Goal: Task Accomplishment & Management: Manage account settings

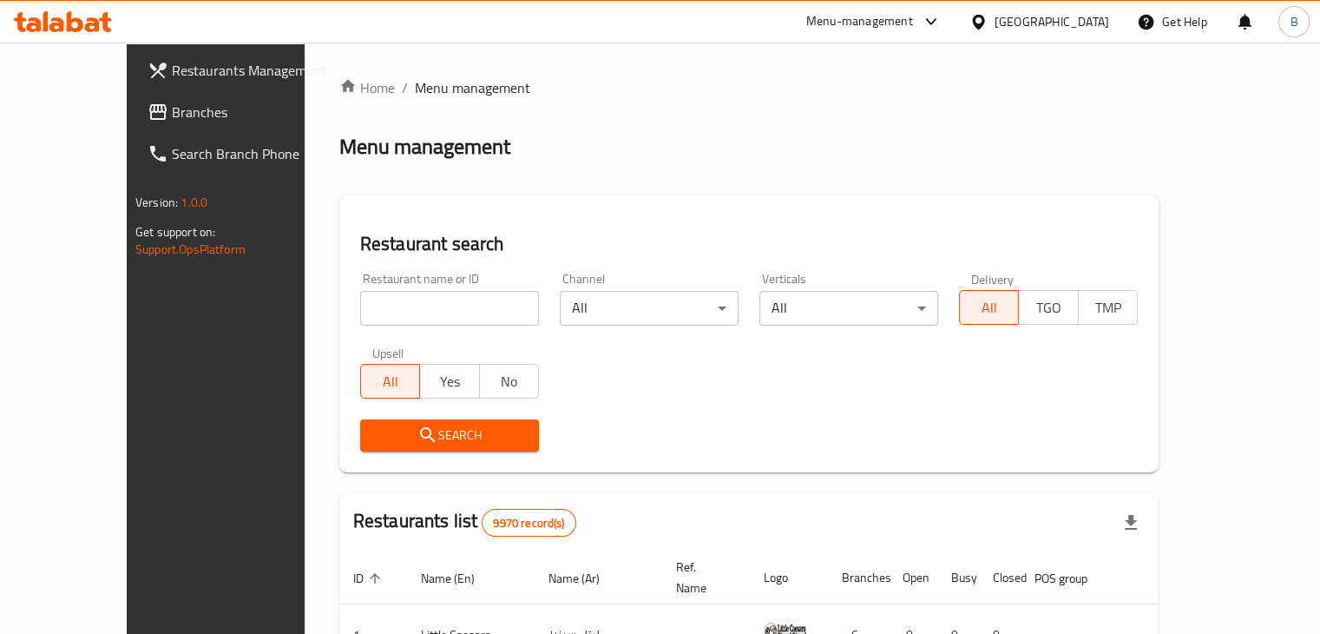
drag, startPoint x: 0, startPoint y: 0, endPoint x: 405, endPoint y: 306, distance: 507.5
click at [405, 306] on input "search" at bounding box center [449, 308] width 179 height 35
click button "Search" at bounding box center [449, 435] width 179 height 32
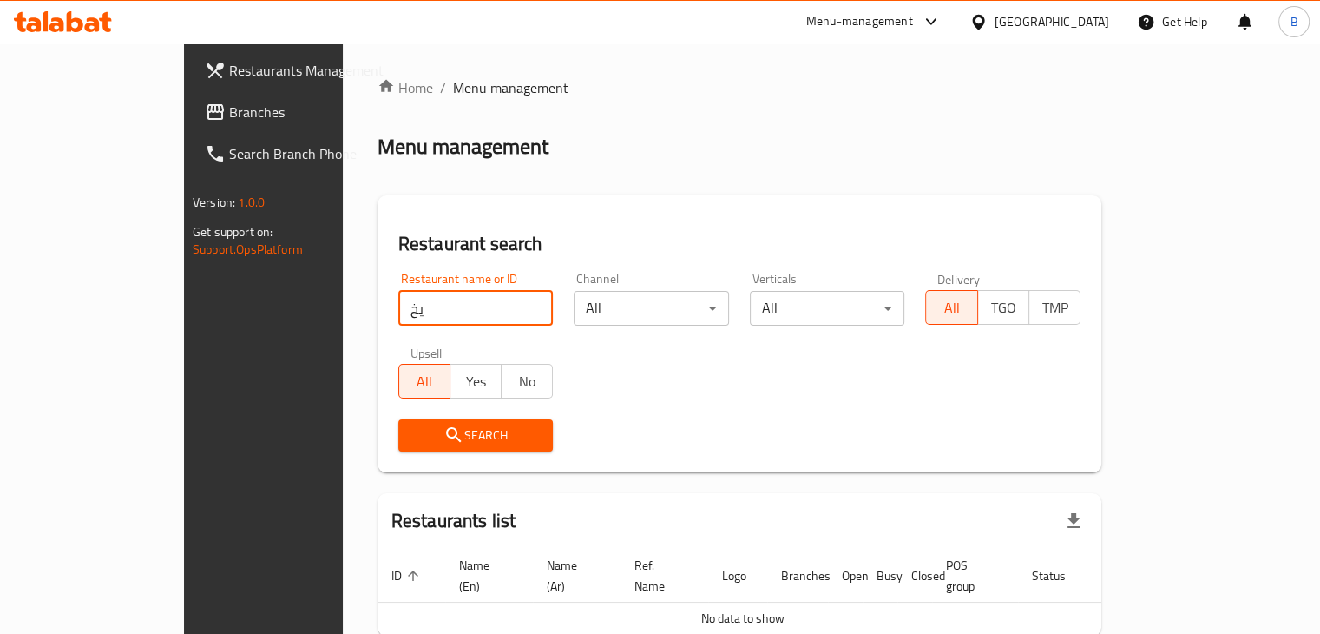
type input "ي"
click button "Search" at bounding box center [475, 435] width 155 height 32
type input "ي"
type input "dono"
click button "Search" at bounding box center [475, 435] width 155 height 32
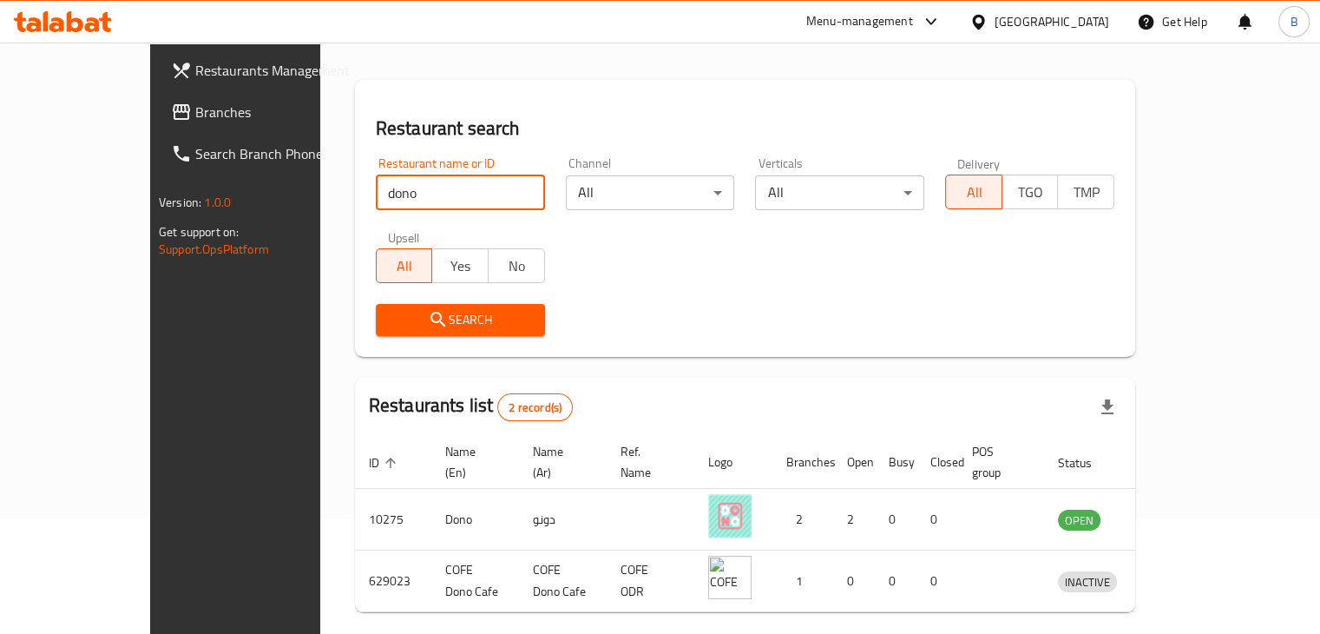
scroll to position [167, 0]
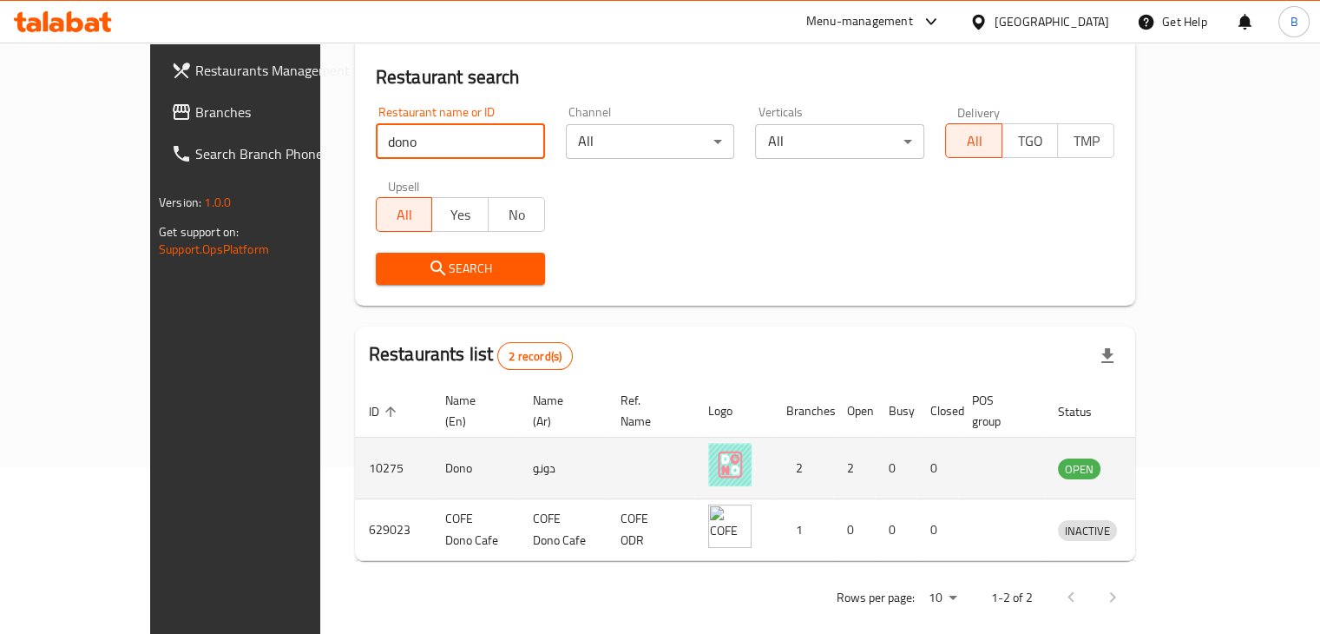
click at [1172, 462] on icon "enhanced table" at bounding box center [1162, 469] width 19 height 15
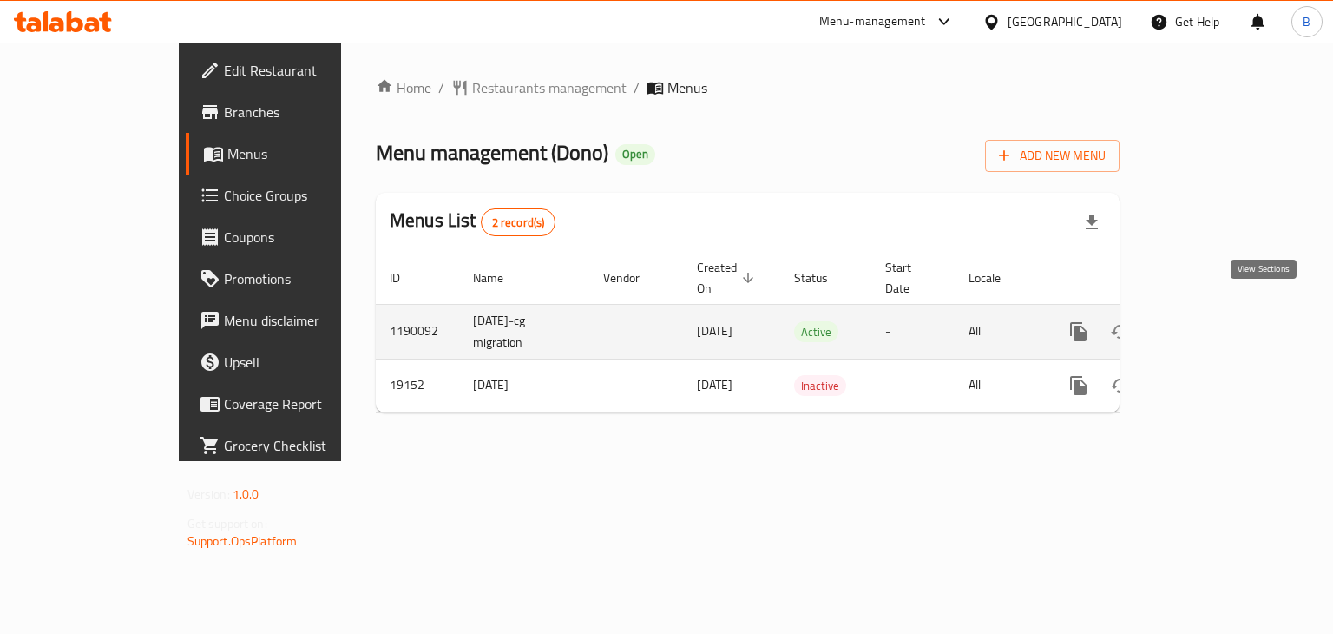
click at [1214, 321] on icon "enhanced table" at bounding box center [1204, 331] width 21 height 21
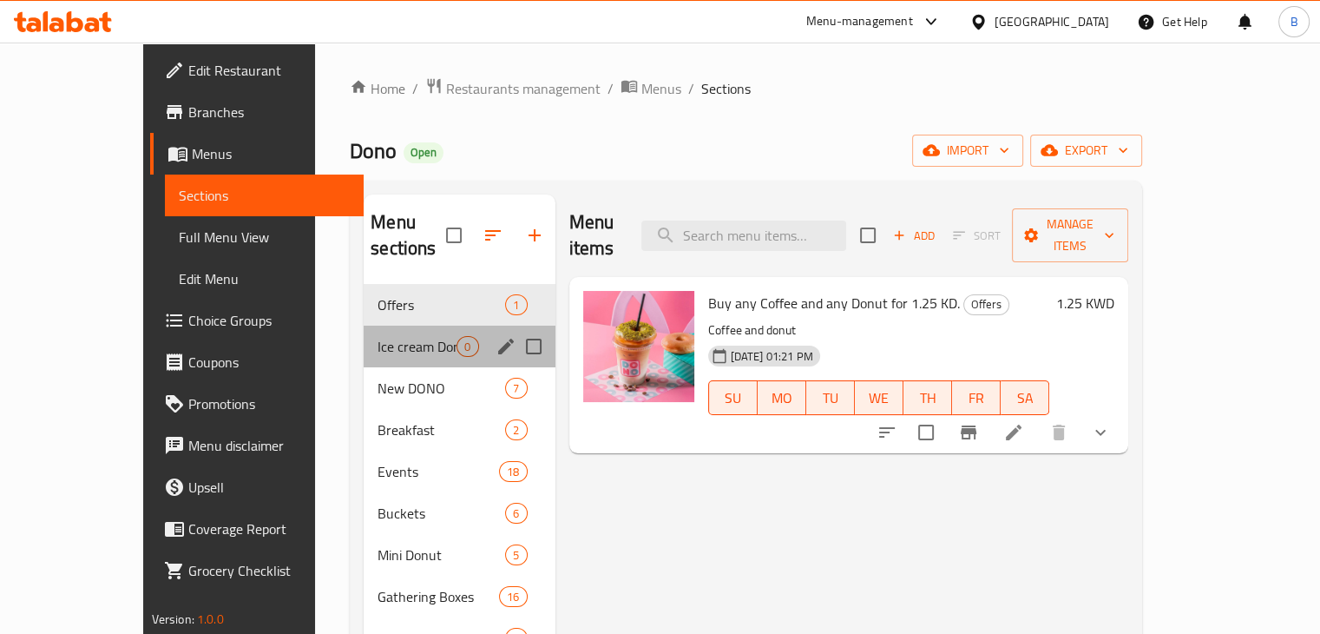
click at [364, 337] on div "Ice cream Donut 0" at bounding box center [459, 347] width 191 height 42
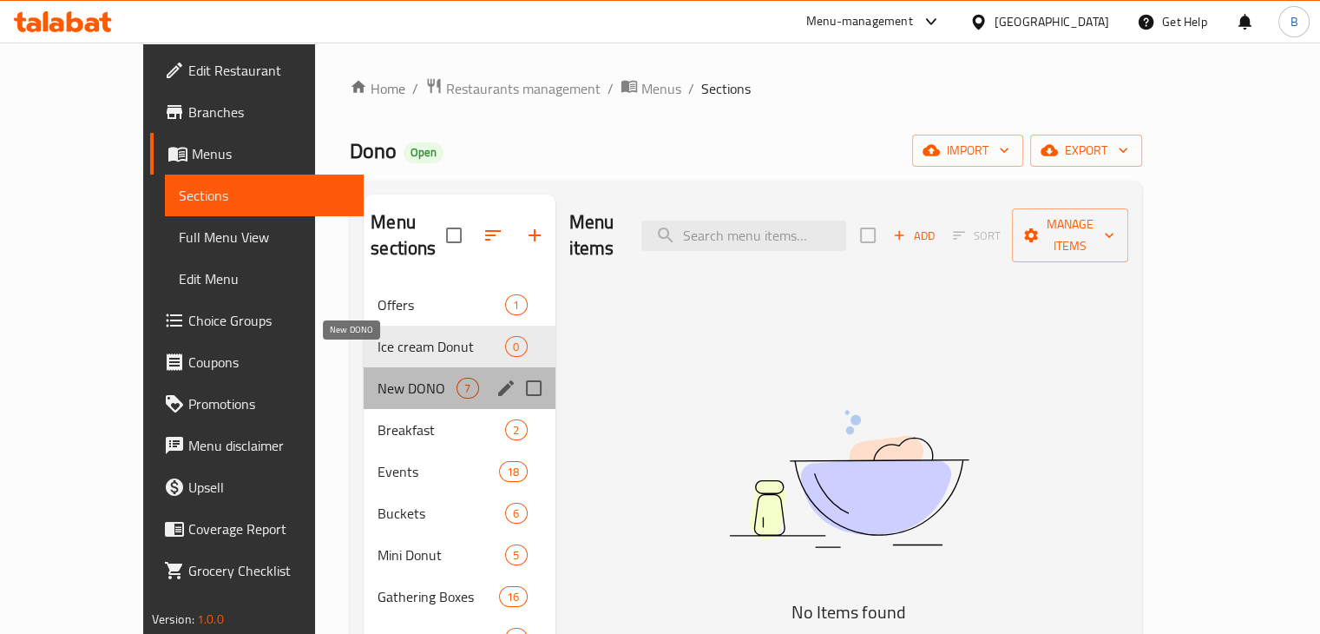
click at [382, 378] on span "New DONO" at bounding box center [417, 388] width 79 height 21
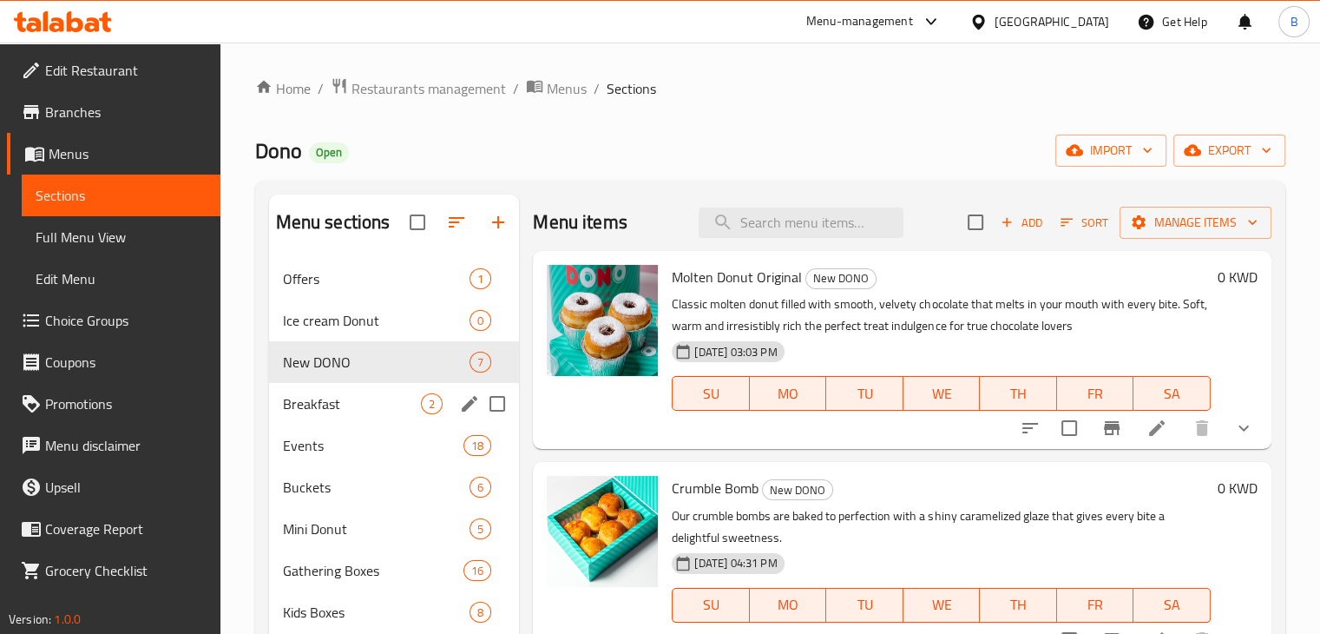
click at [321, 388] on div "Breakfast 2" at bounding box center [394, 404] width 251 height 42
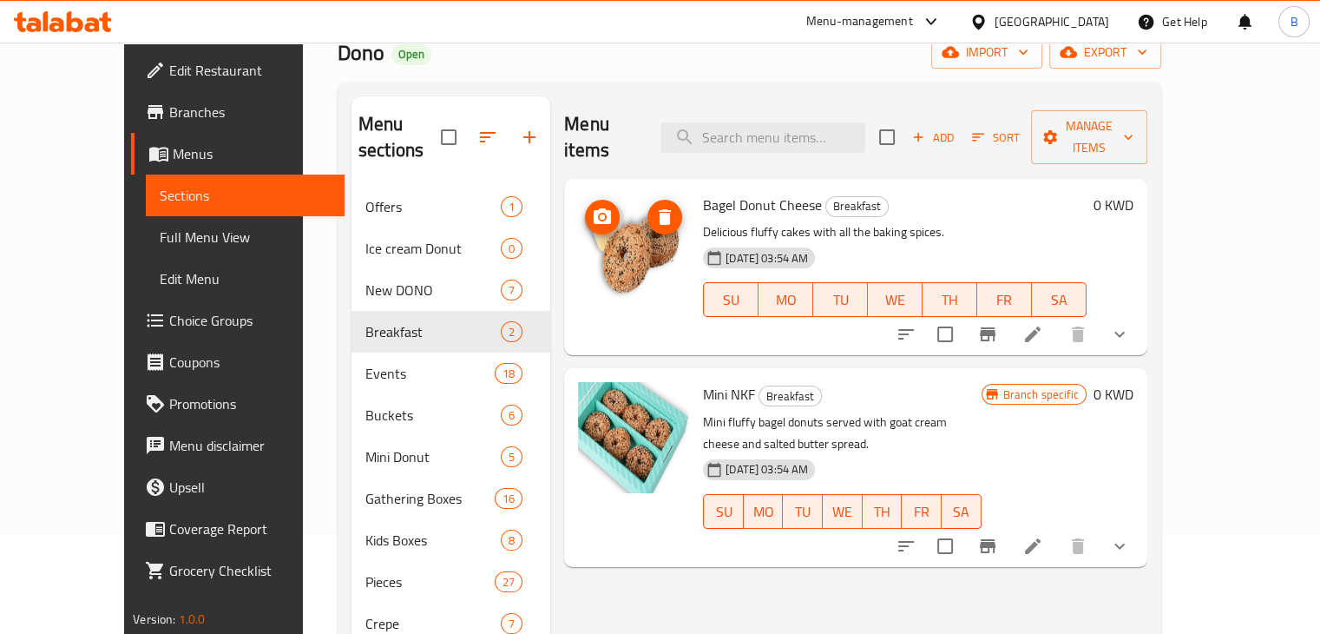
scroll to position [174, 0]
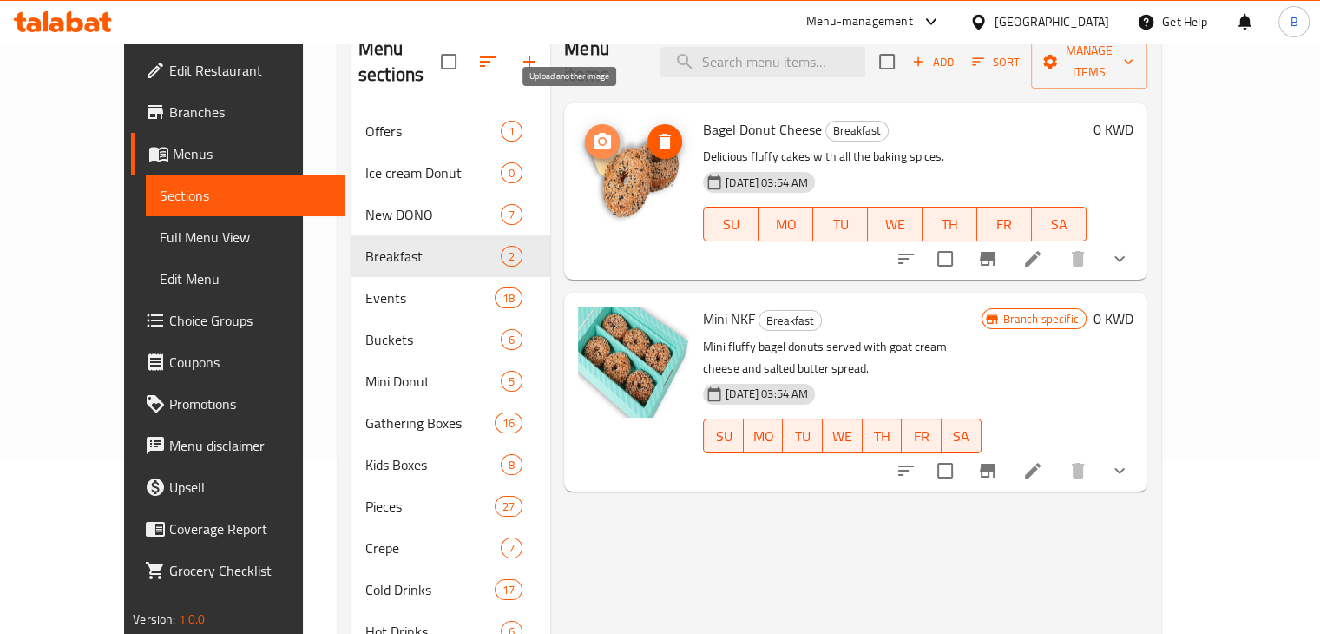
click at [592, 131] on icon "upload picture" at bounding box center [602, 141] width 21 height 21
